Goal: Information Seeking & Learning: Stay updated

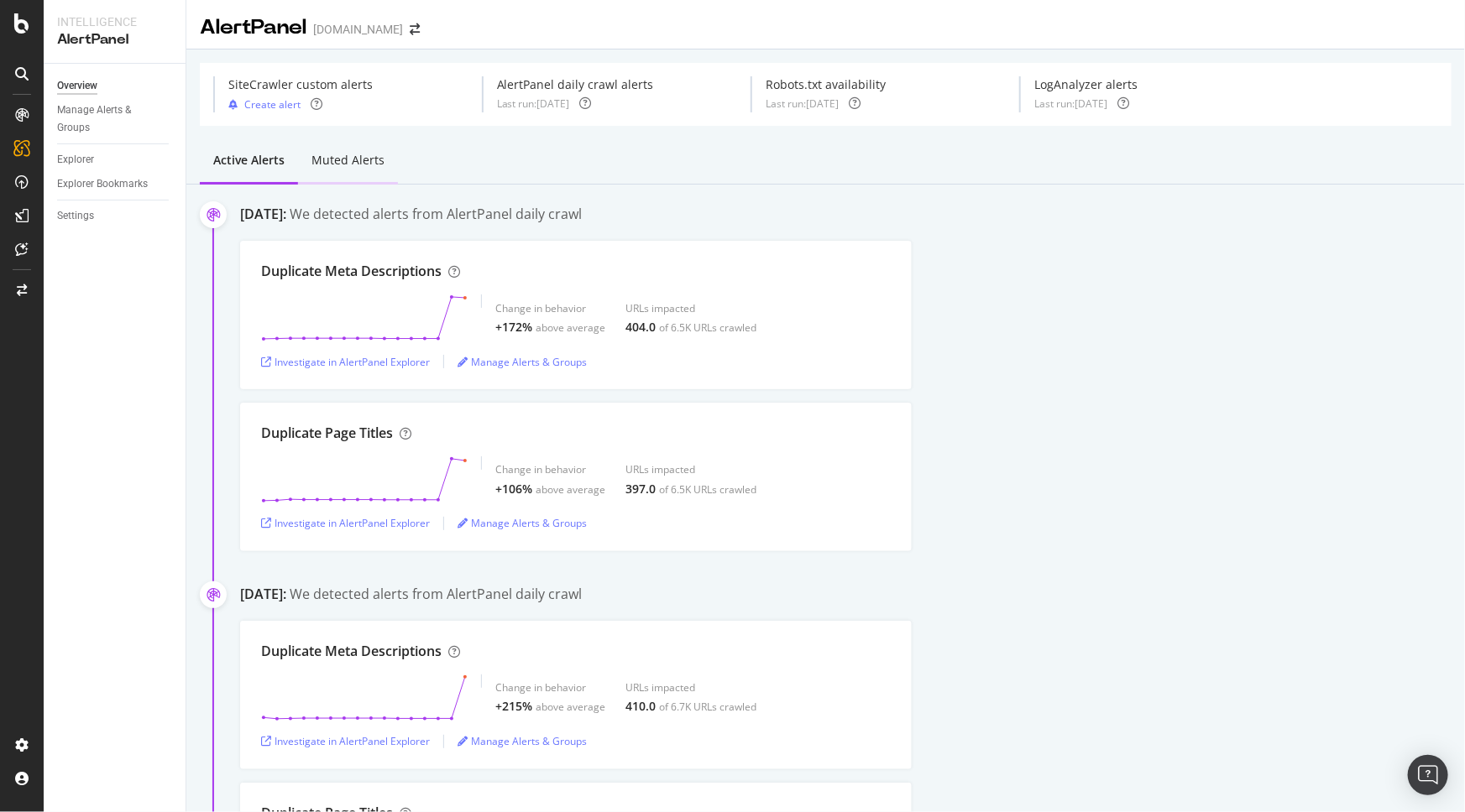
click at [352, 162] on div "Muted alerts" at bounding box center [348, 160] width 73 height 16
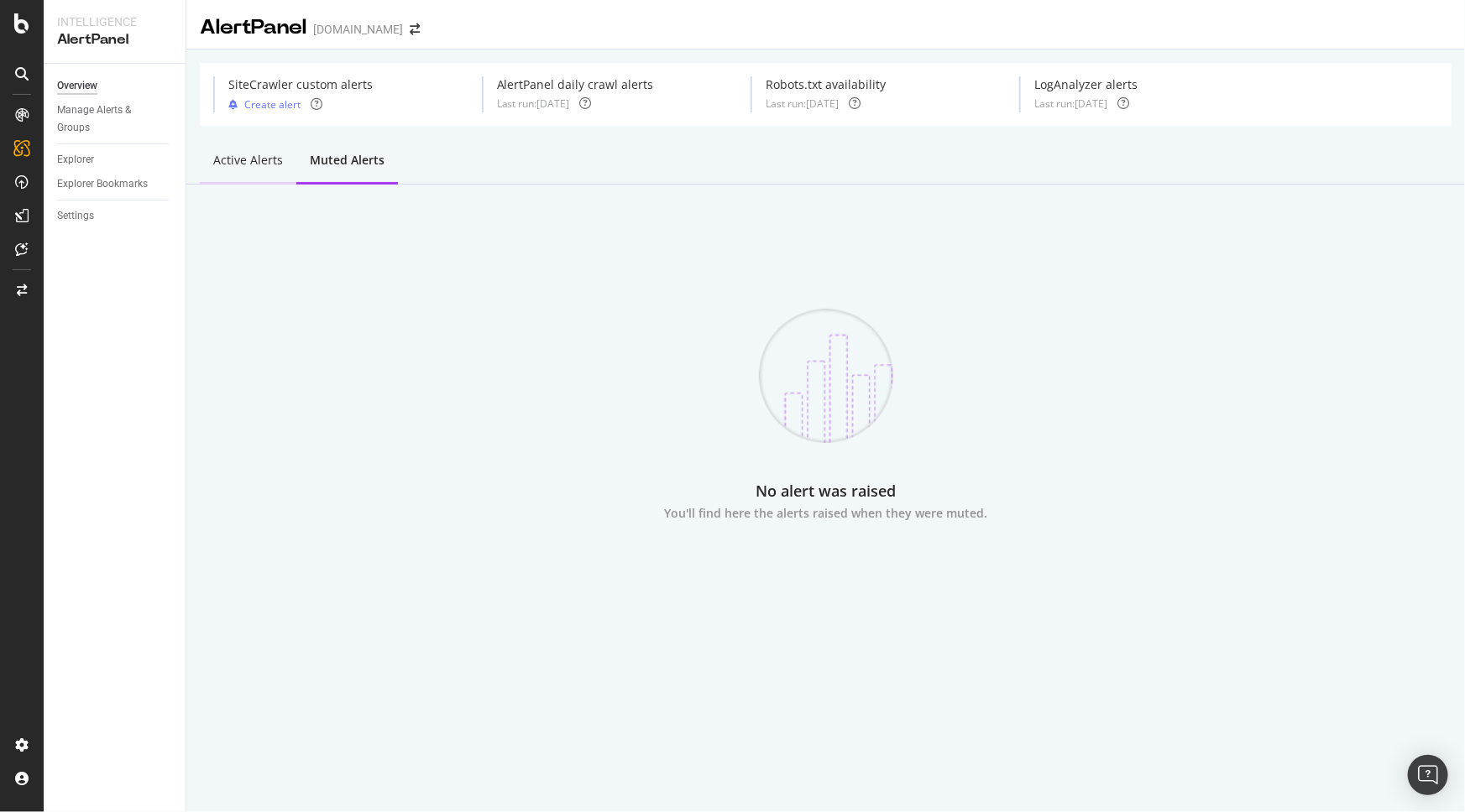
click at [252, 169] on div "Active alerts" at bounding box center [248, 162] width 96 height 46
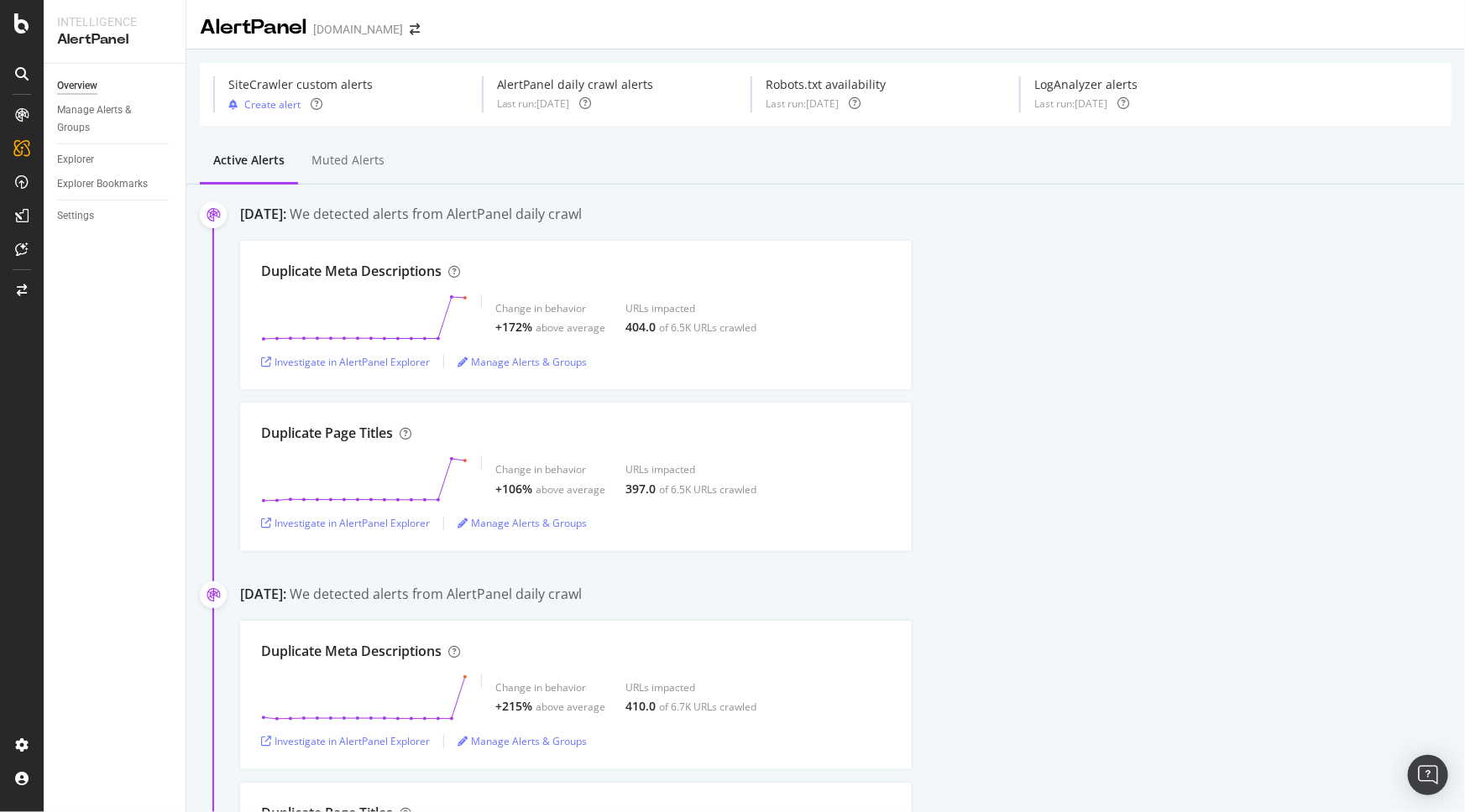
click at [1216, 441] on div "Duplicate Page Titles Change in behavior +106% above average URLs impacted 397.…" at bounding box center [852, 477] width 1225 height 148
